Goal: Task Accomplishment & Management: Complete application form

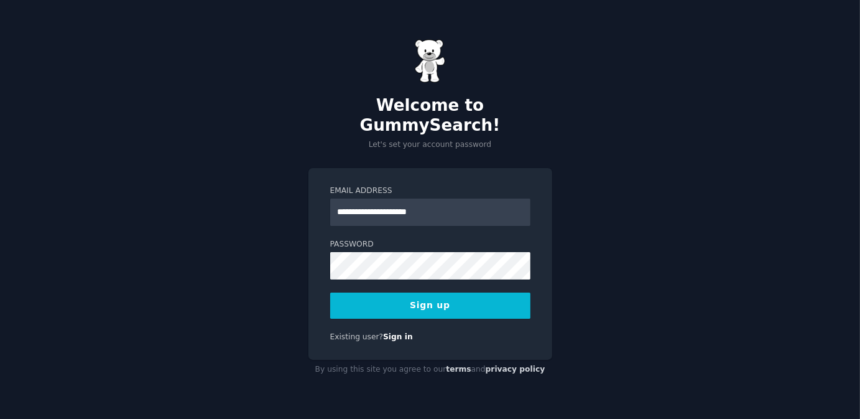
type input "**********"
click at [319, 272] on div "**********" at bounding box center [430, 264] width 244 height 192
click at [437, 298] on button "Sign up" at bounding box center [430, 305] width 200 height 26
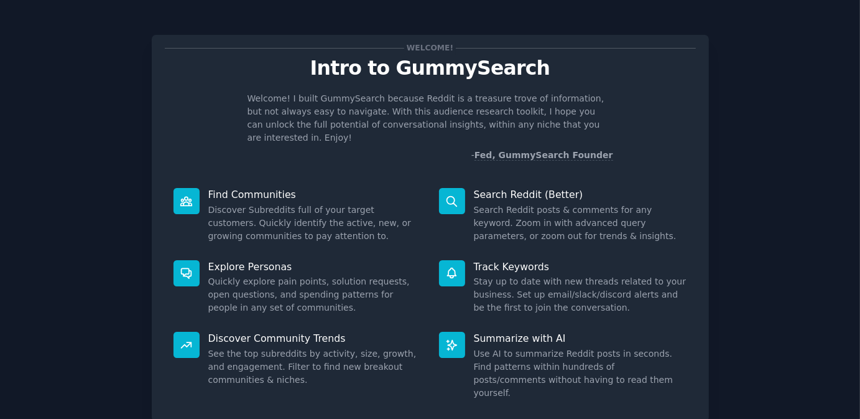
scroll to position [67, 0]
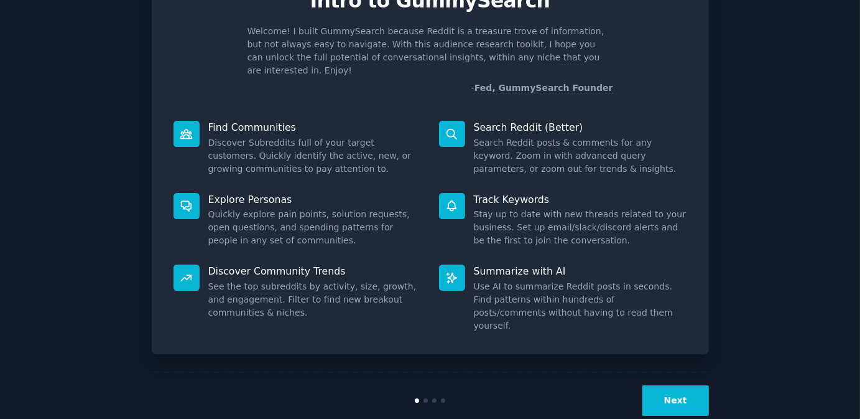
click at [675, 385] on button "Next" at bounding box center [675, 400] width 67 height 30
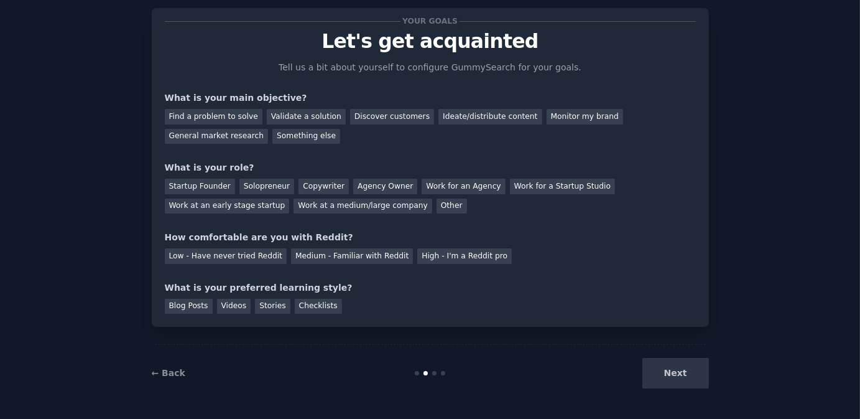
scroll to position [26, 0]
click at [654, 364] on div "Next" at bounding box center [616, 373] width 186 height 30
click at [660, 363] on div "Next" at bounding box center [616, 373] width 186 height 30
drag, startPoint x: 667, startPoint y: 374, endPoint x: 659, endPoint y: 364, distance: 11.9
click at [664, 371] on div "Next" at bounding box center [616, 373] width 186 height 30
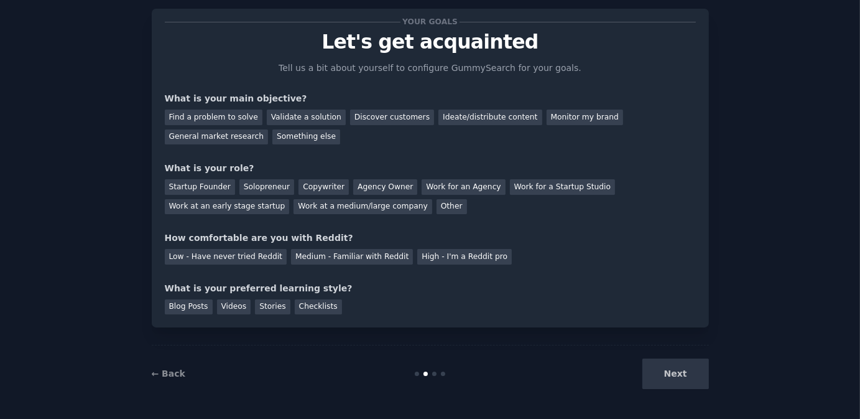
drag, startPoint x: 319, startPoint y: 254, endPoint x: 276, endPoint y: 266, distance: 44.5
click at [317, 254] on div "Medium - Familiar with Reddit" at bounding box center [352, 257] width 122 height 16
click at [274, 267] on div "Your goals Let's get acquainted Tell us a bit about yourself to configure Gummy…" at bounding box center [430, 168] width 531 height 292
drag, startPoint x: 261, startPoint y: 312, endPoint x: 277, endPoint y: 325, distance: 20.8
click at [262, 312] on div "Stories" at bounding box center [272, 307] width 35 height 16
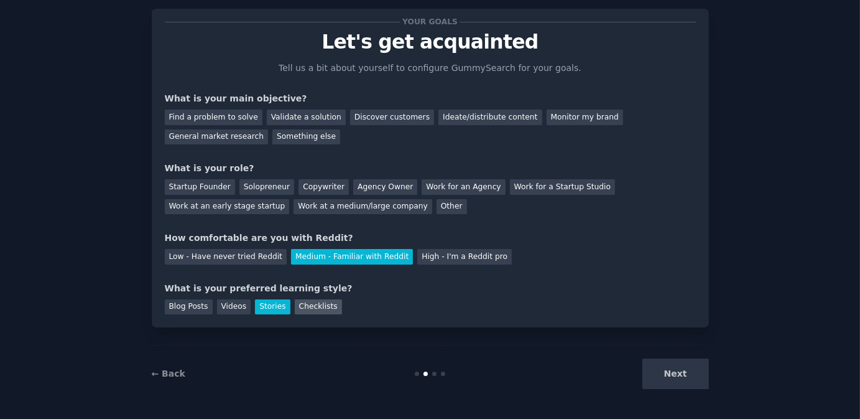
click at [300, 313] on div "Checklists" at bounding box center [318, 307] width 47 height 16
click at [310, 212] on div "Work at a medium/large company" at bounding box center [363, 207] width 138 height 16
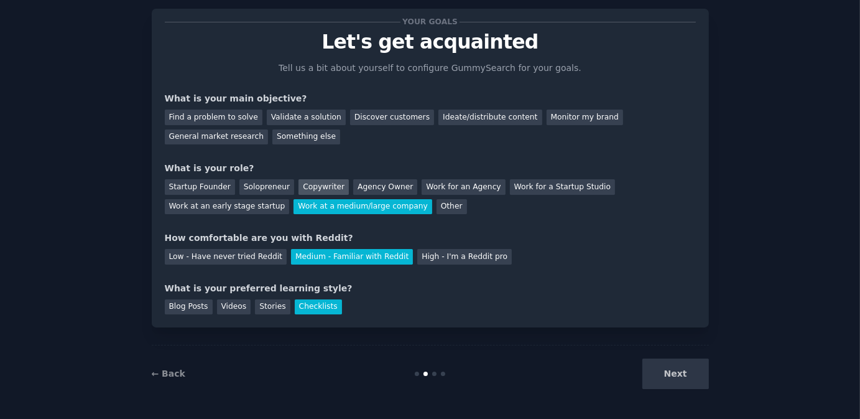
click at [298, 187] on div "Copywriter" at bounding box center [323, 187] width 50 height 16
click at [295, 113] on div "Validate a solution" at bounding box center [306, 117] width 79 height 16
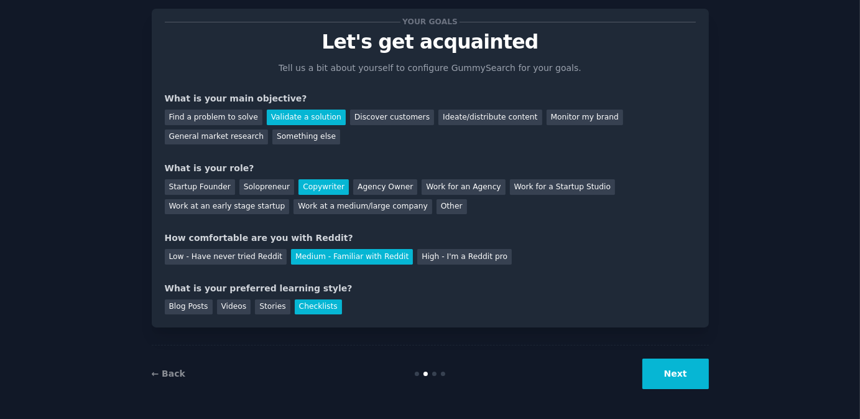
click at [659, 374] on button "Next" at bounding box center [675, 373] width 67 height 30
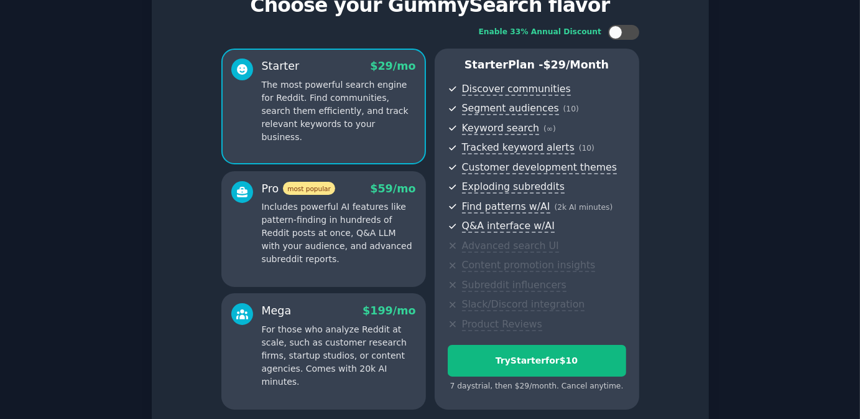
scroll to position [75, 0]
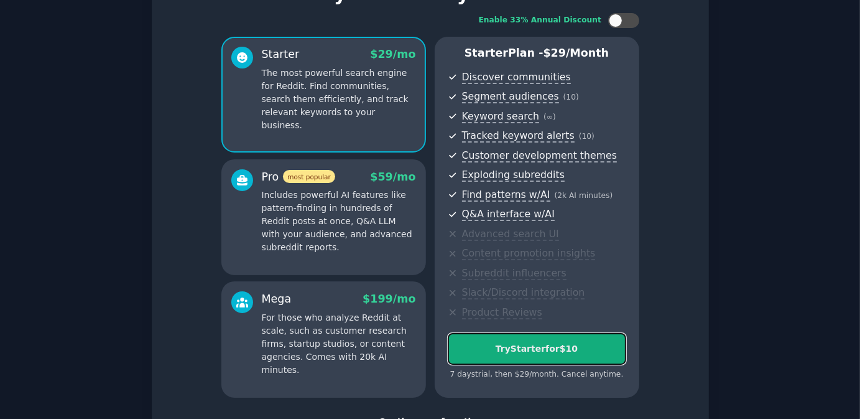
click at [474, 358] on button "Try Starter for $10" at bounding box center [537, 349] width 178 height 32
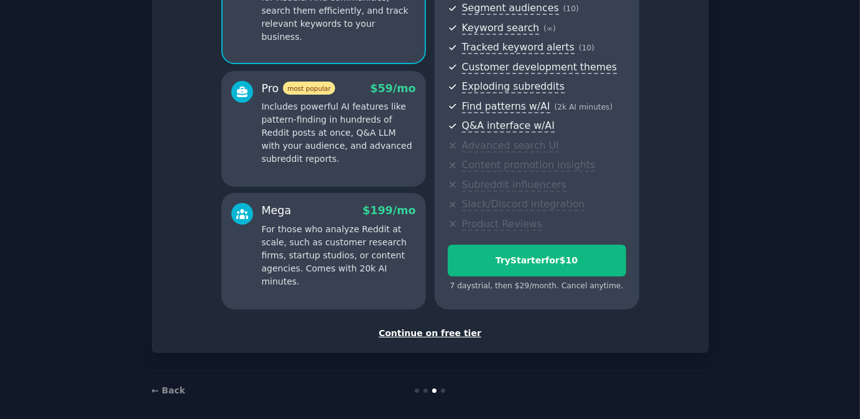
scroll to position [170, 0]
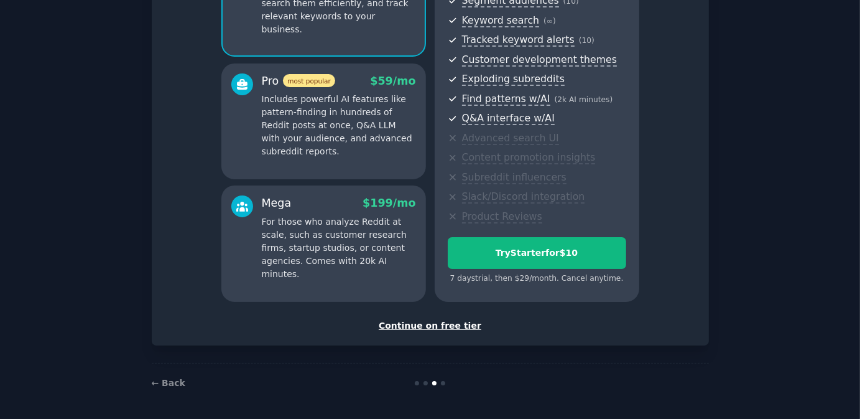
click at [442, 322] on div "Continue on free tier" at bounding box center [430, 325] width 531 height 13
